Goal: Information Seeking & Learning: Understand process/instructions

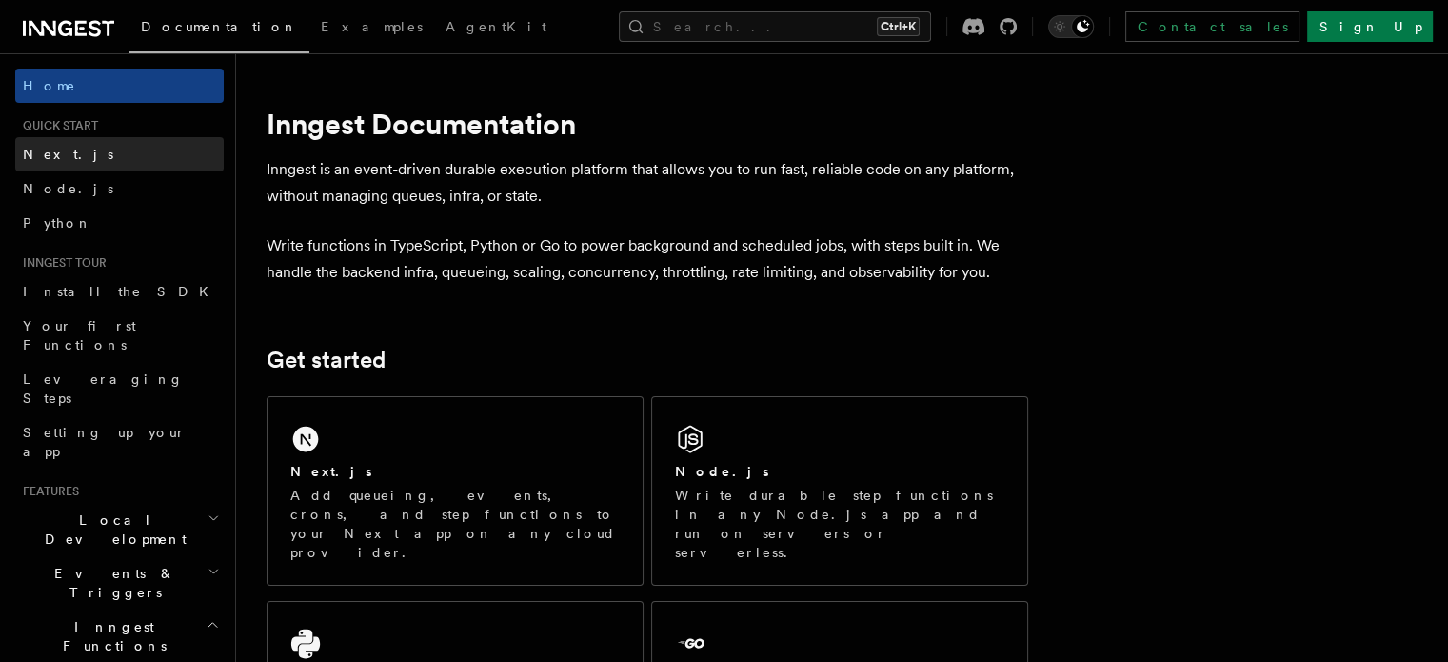
click at [82, 159] on link "Next.js" at bounding box center [119, 154] width 208 height 34
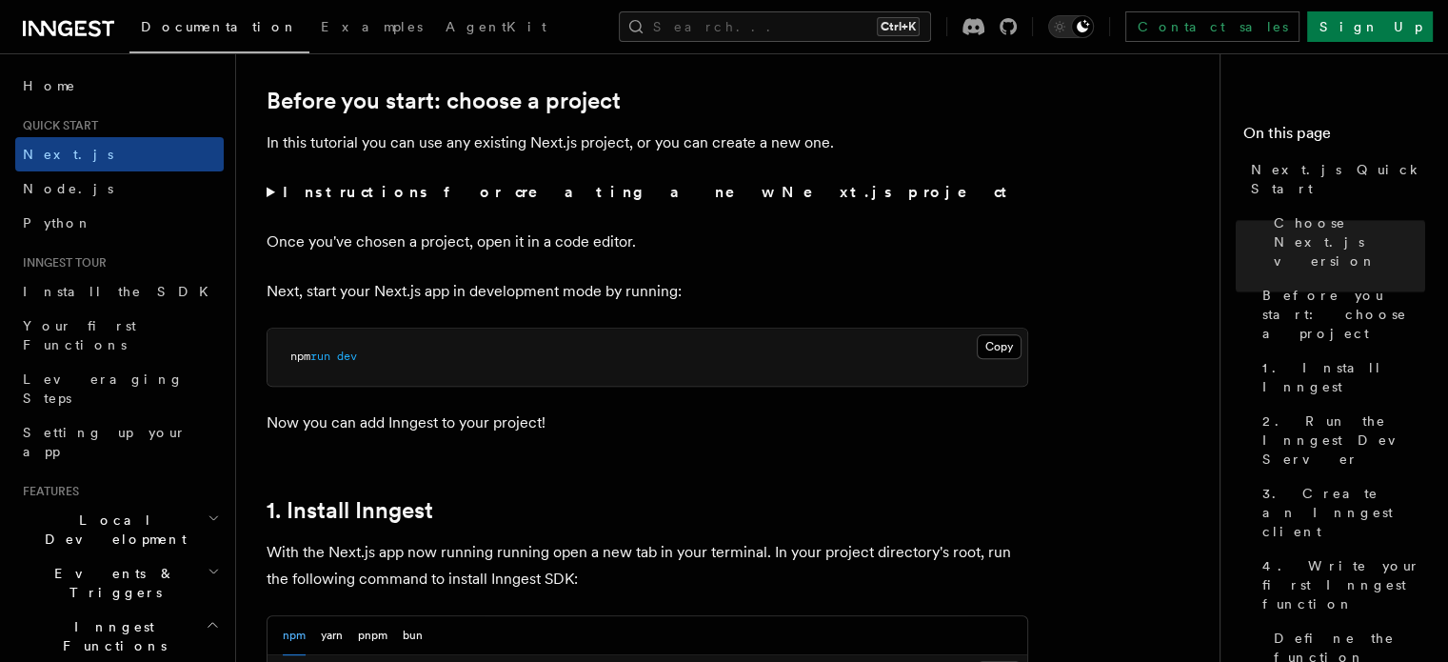
scroll to position [639, 0]
drag, startPoint x: 807, startPoint y: 220, endPoint x: 780, endPoint y: 208, distance: 29.0
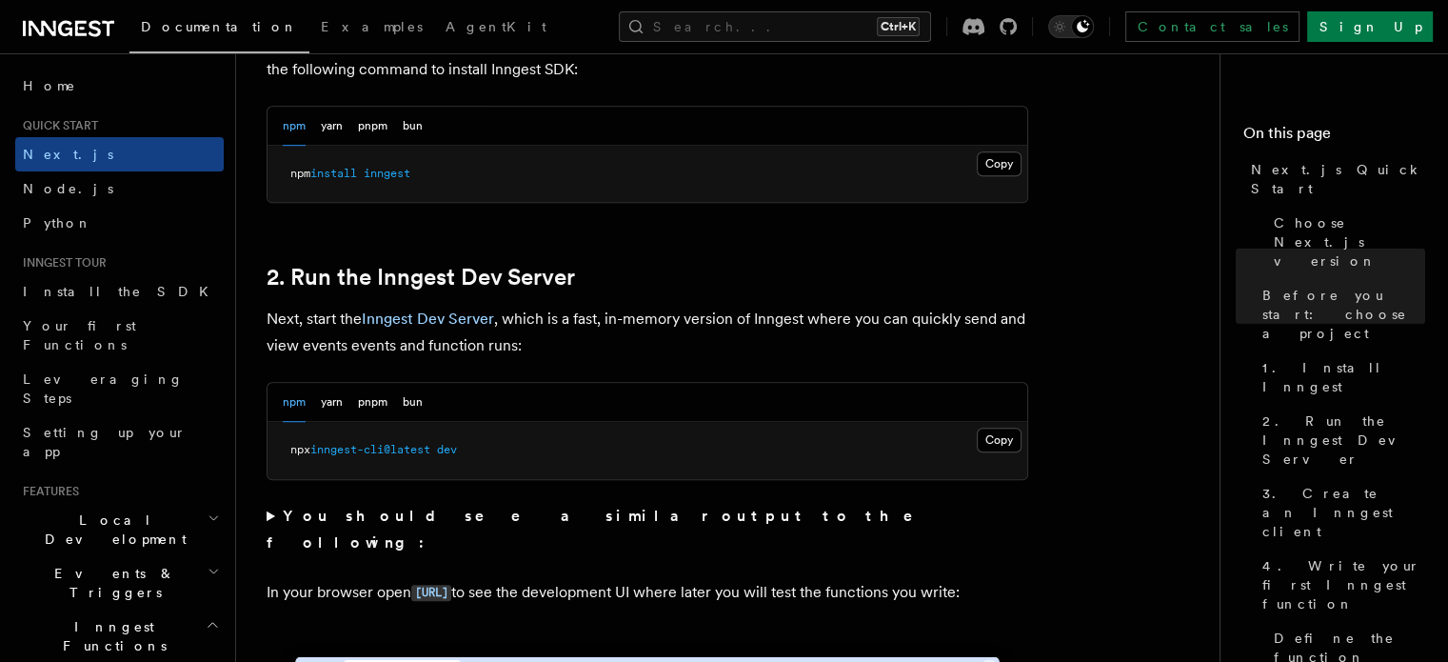
scroll to position [1160, 0]
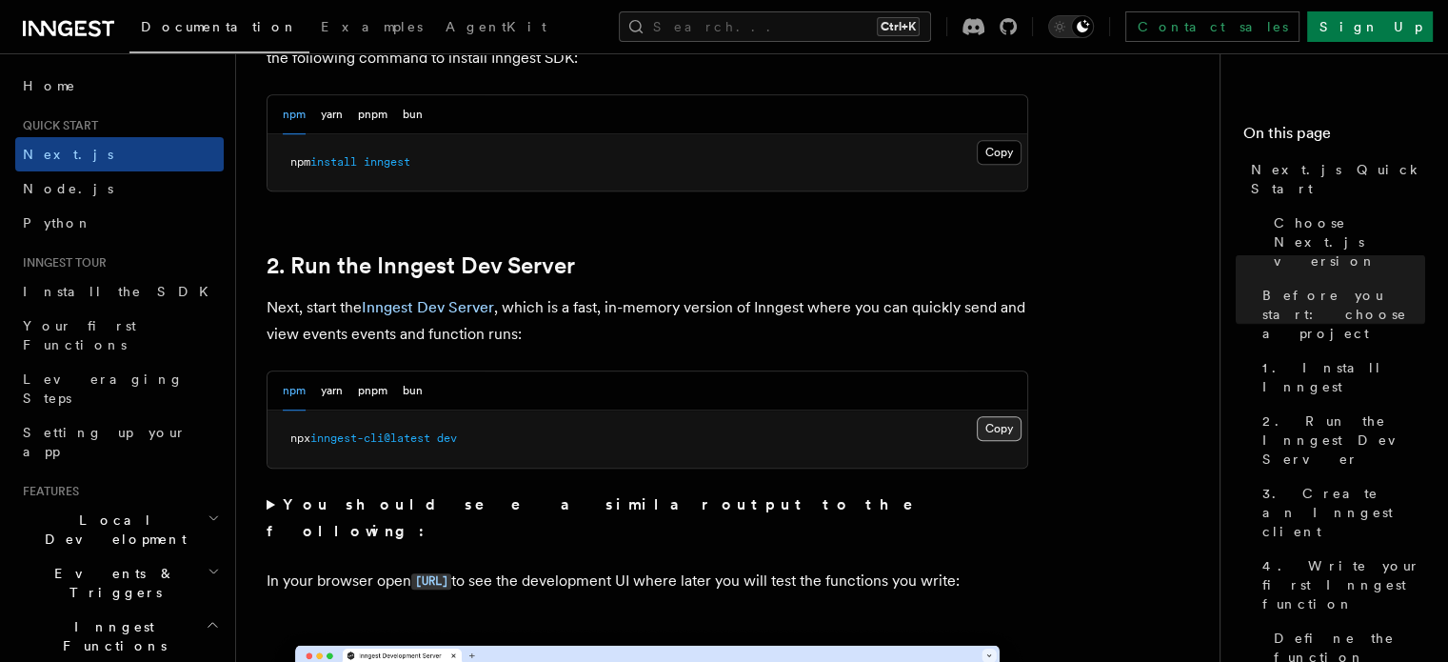
click at [1008, 425] on button "Copy Copied" at bounding box center [999, 428] width 45 height 25
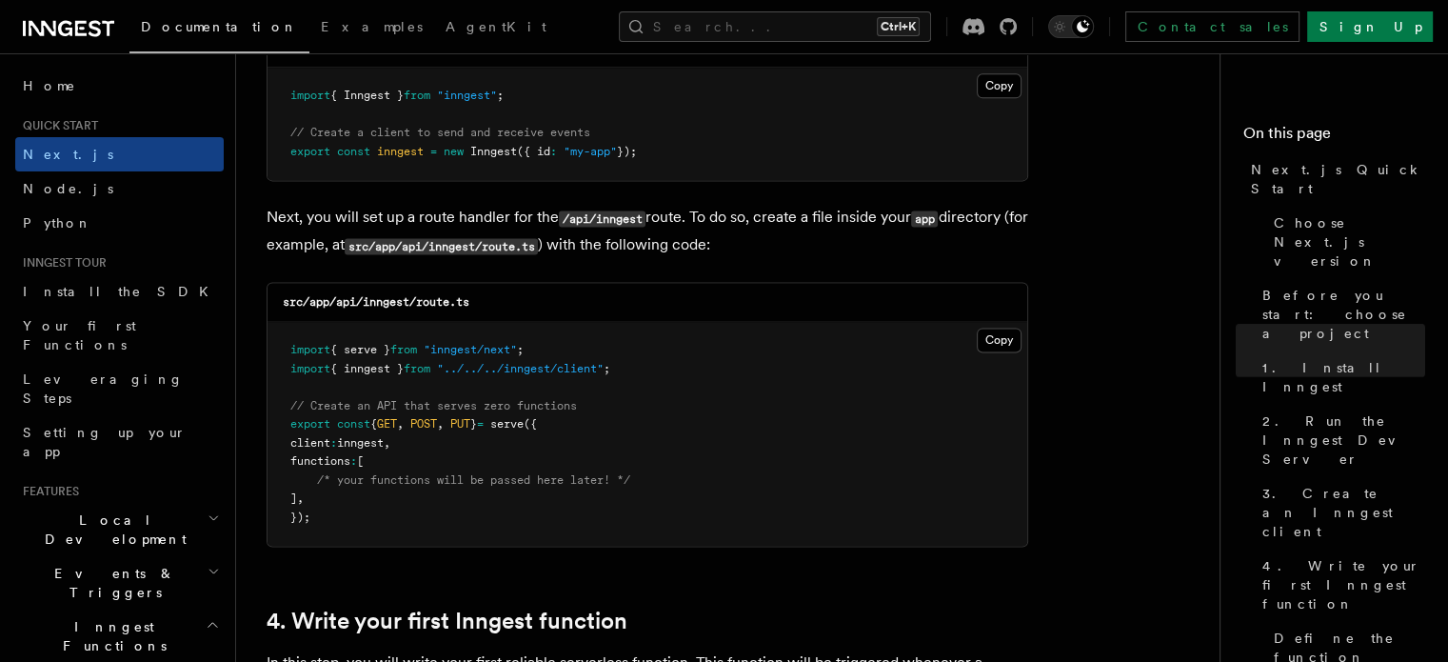
scroll to position [2542, 0]
click at [1002, 342] on button "Copy Copied" at bounding box center [999, 340] width 45 height 25
click at [992, 91] on button "Copy Copied" at bounding box center [999, 86] width 45 height 25
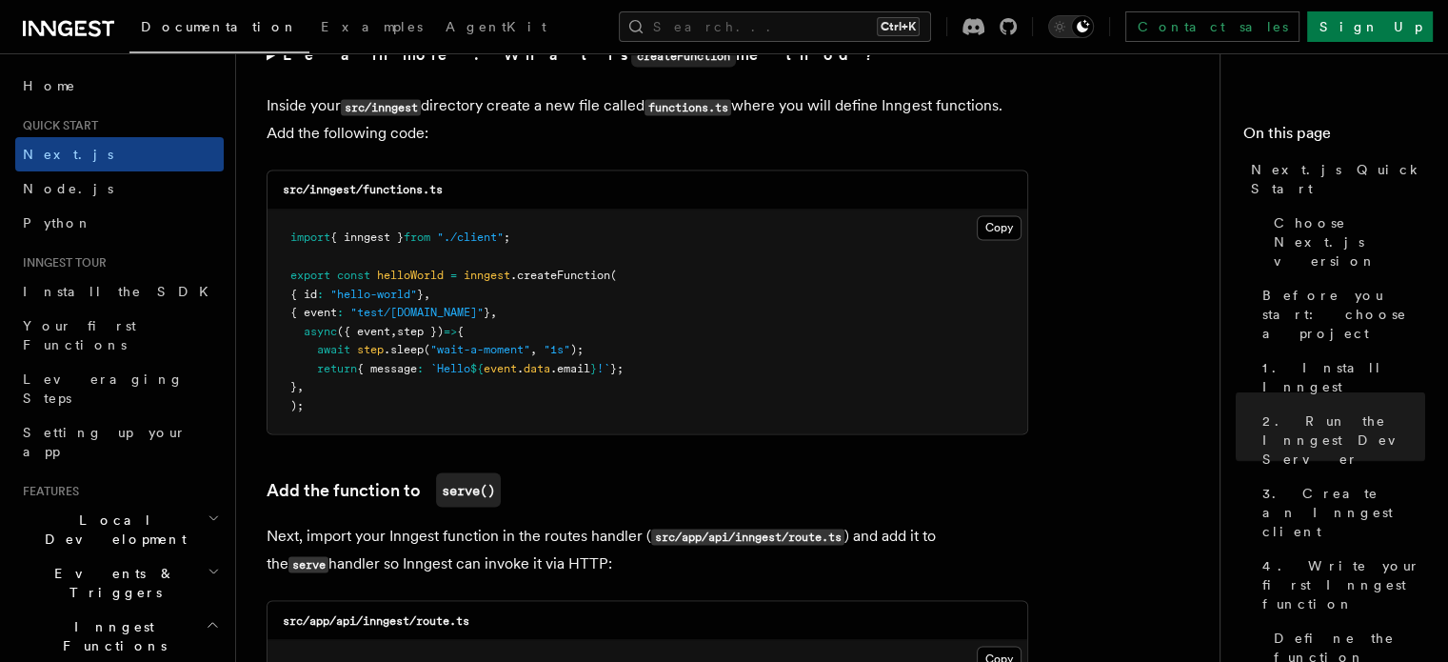
scroll to position [3343, 0]
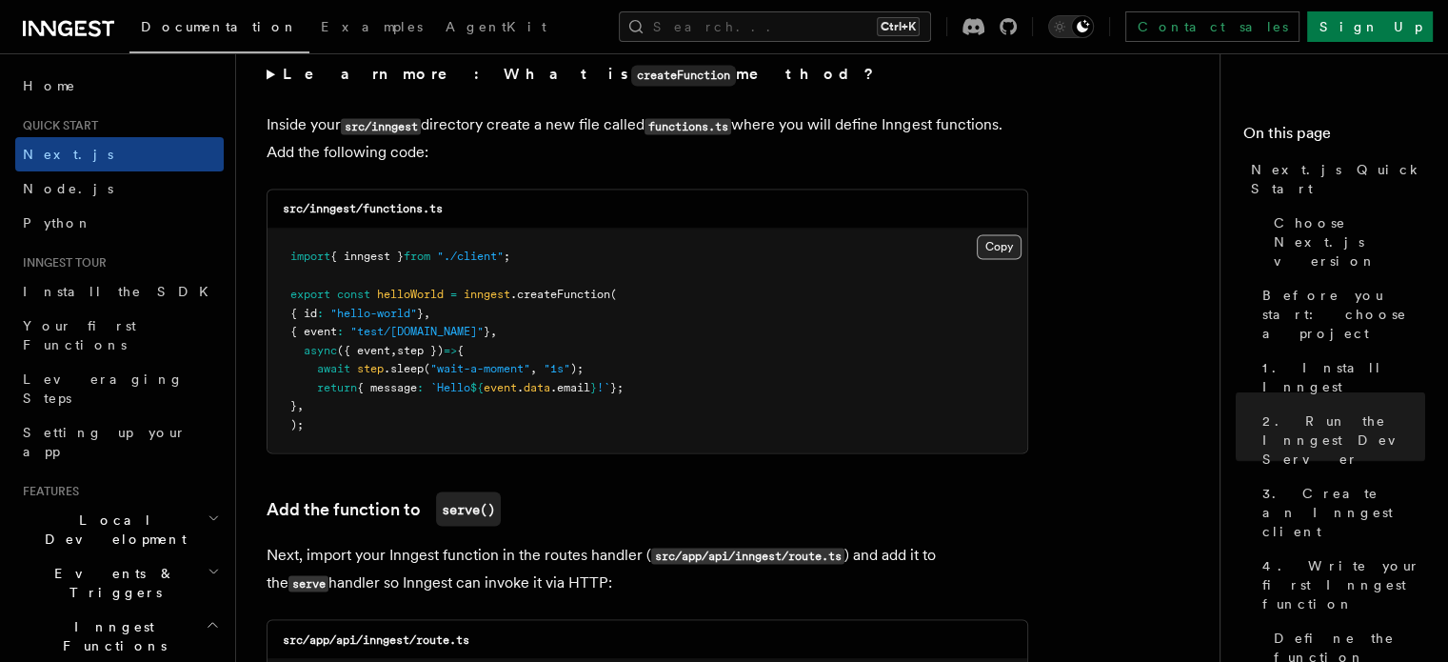
click at [997, 248] on button "Copy Copied" at bounding box center [999, 246] width 45 height 25
click at [1013, 249] on button "Copy Copied" at bounding box center [999, 246] width 45 height 25
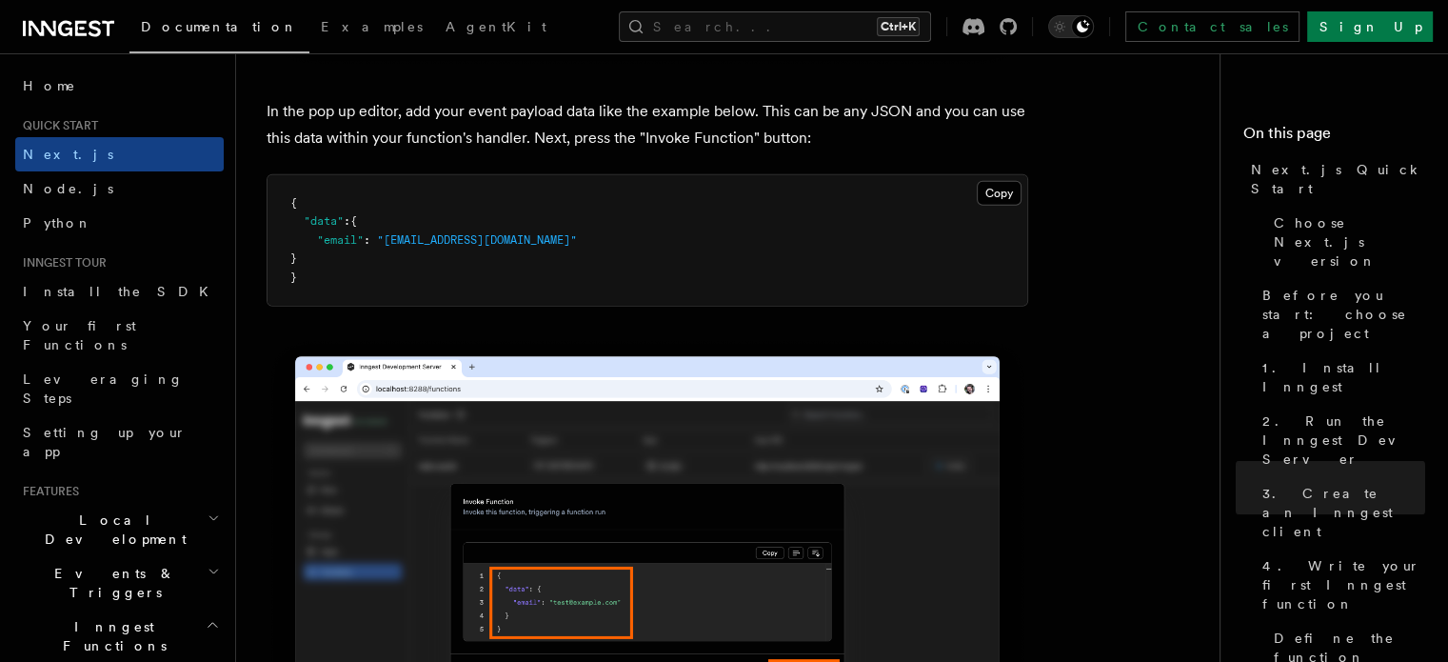
scroll to position [5672, 0]
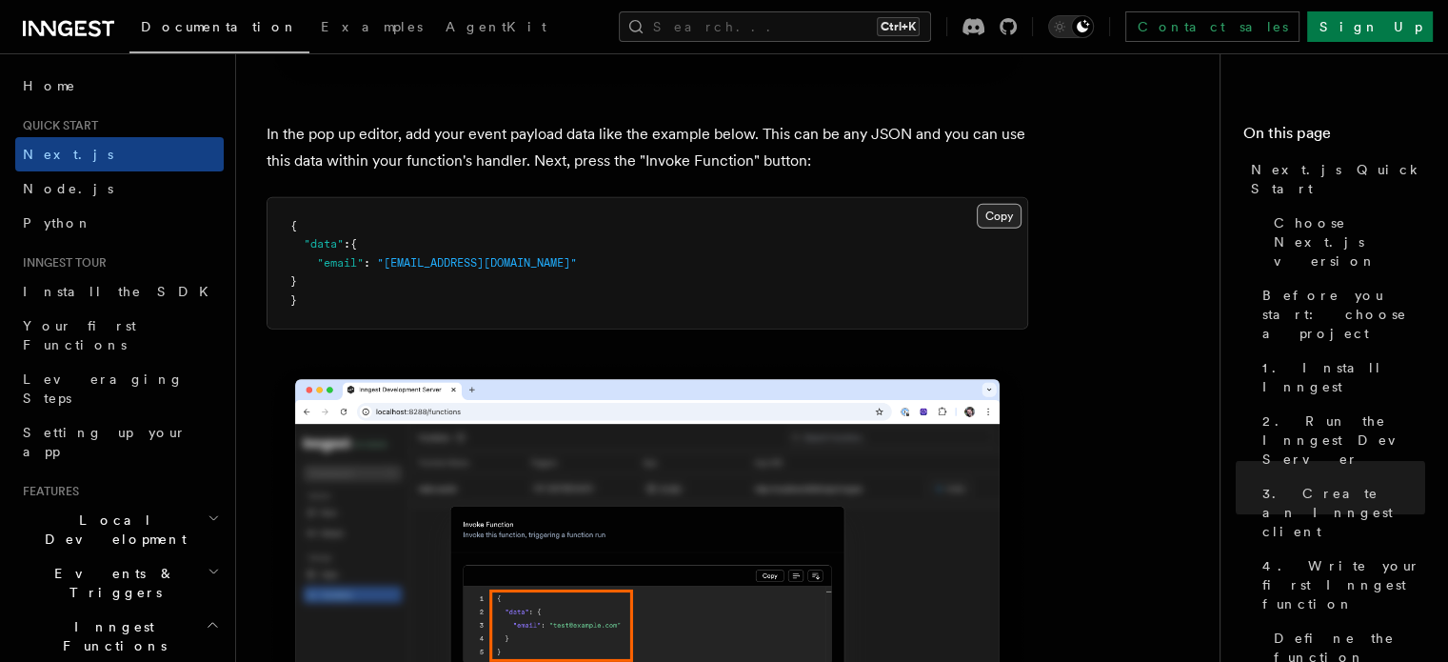
click at [996, 208] on button "Copy Copied" at bounding box center [999, 216] width 45 height 25
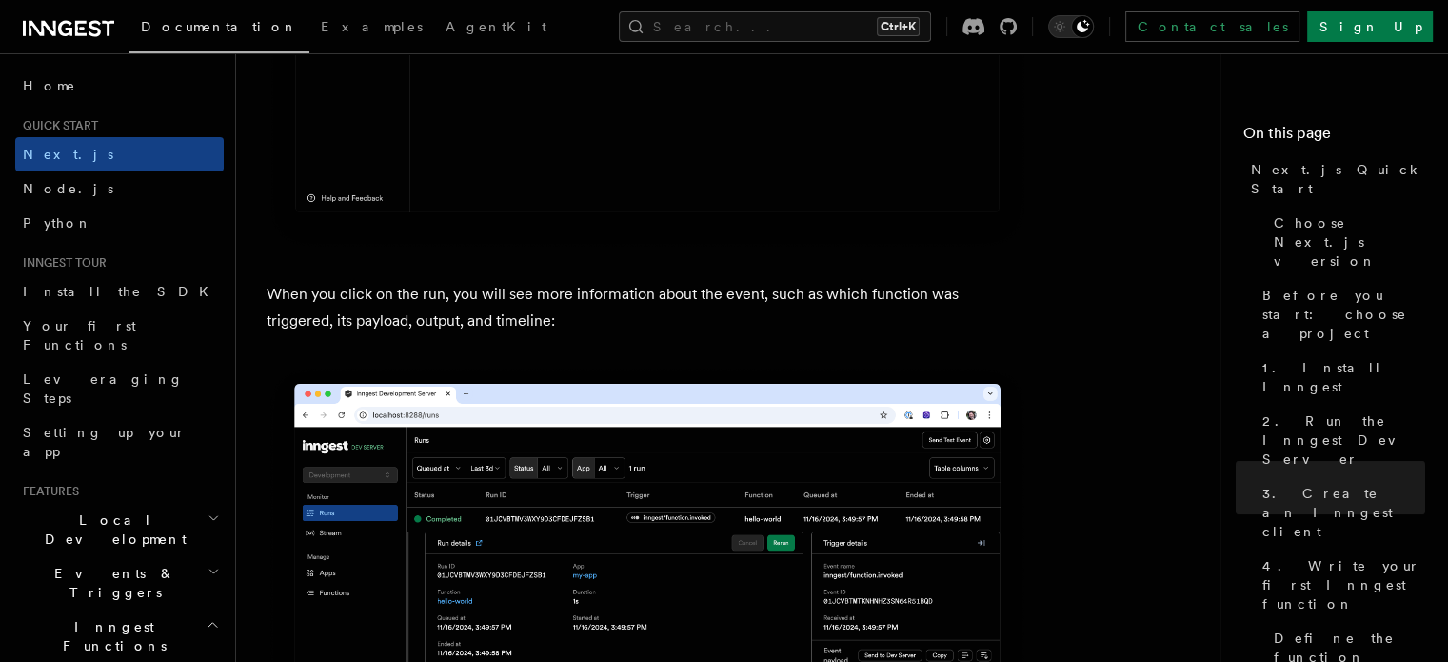
scroll to position [6852, 0]
